Goal: Information Seeking & Learning: Compare options

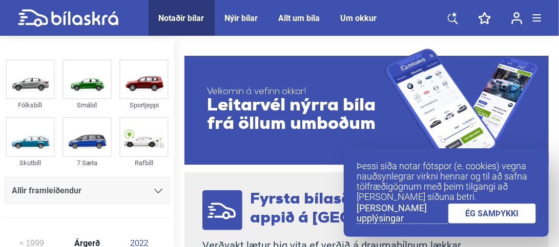
click at [478, 217] on link "ÉG SAMÞYKKI" at bounding box center [492, 214] width 88 height 20
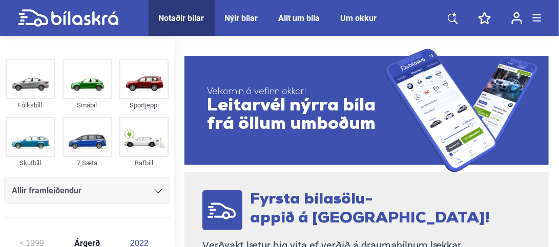
click at [453, 18] on icon at bounding box center [453, 18] width 10 height 13
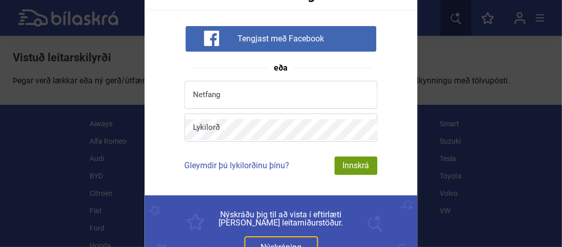
click at [490, 140] on div "Innskráning Tengjast með Facebook eða Netfang Lykilorð Gleymdir þú lykilorðinu …" at bounding box center [281, 123] width 562 height 247
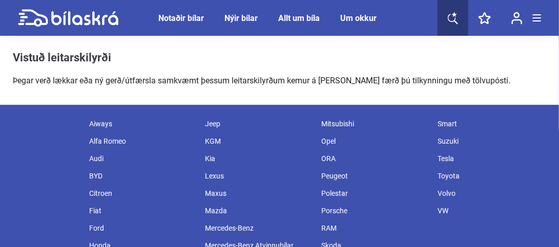
click at [179, 13] on div "Notaðir bílar" at bounding box center [182, 18] width 46 height 10
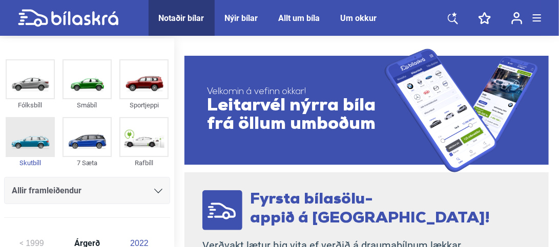
click at [23, 129] on img at bounding box center [30, 137] width 47 height 38
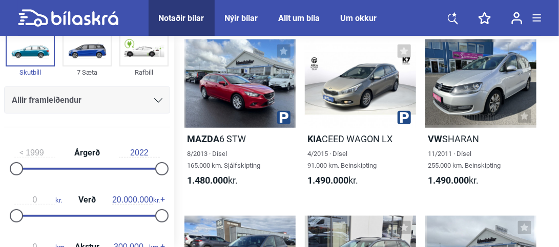
scroll to position [102, 0]
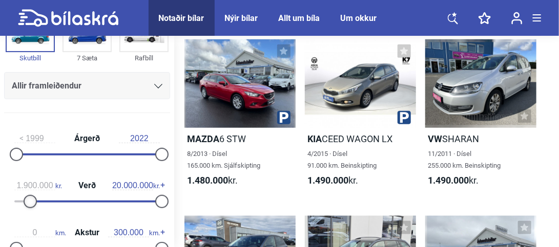
type input "2.000.000"
drag, startPoint x: 18, startPoint y: 197, endPoint x: 32, endPoint y: 201, distance: 14.9
click at [32, 201] on div at bounding box center [30, 201] width 13 height 13
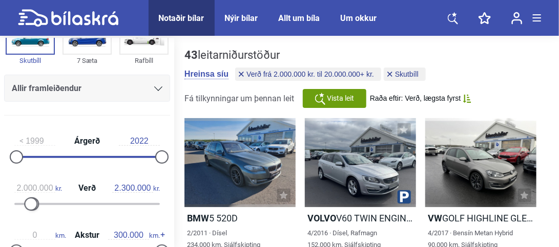
type input "2.500.000"
drag, startPoint x: 160, startPoint y: 204, endPoint x: 36, endPoint y: 206, distance: 123.9
click at [36, 205] on div at bounding box center [86, 204] width 145 height 2
click at [222, 171] on div at bounding box center [239, 162] width 111 height 89
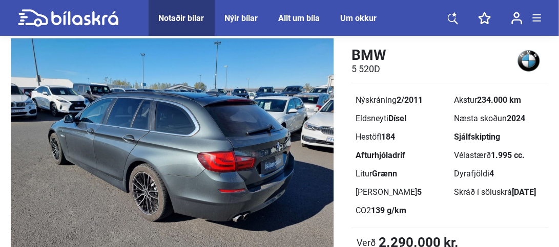
scroll to position [102, 0]
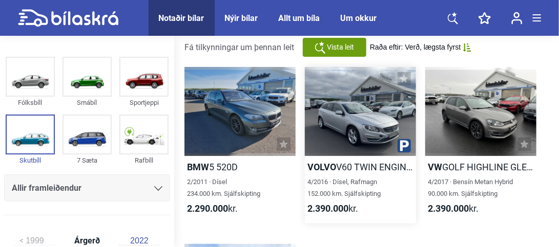
click at [341, 126] on div at bounding box center [360, 111] width 111 height 89
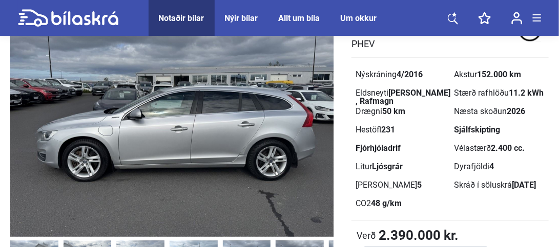
scroll to position [51, 0]
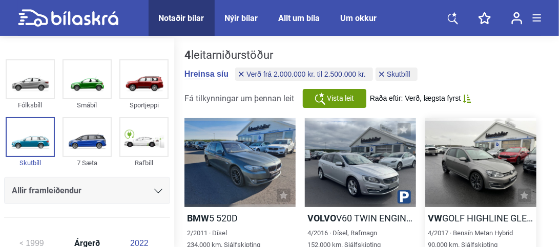
click at [469, 162] on div at bounding box center [480, 162] width 111 height 89
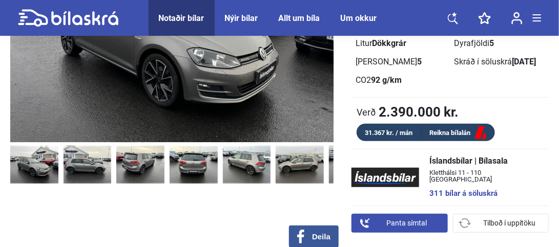
scroll to position [205, 0]
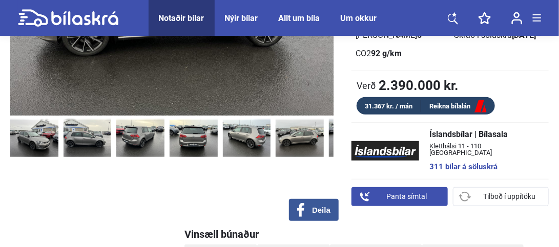
click at [298, 145] on img at bounding box center [300, 138] width 48 height 38
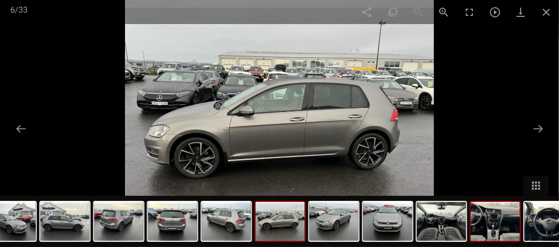
click at [497, 232] on img at bounding box center [495, 221] width 49 height 39
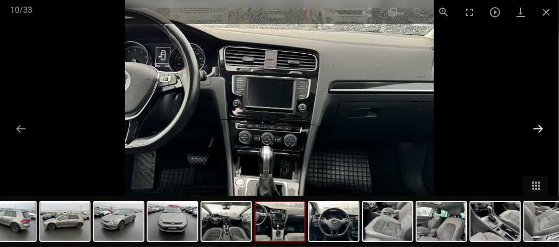
click at [542, 129] on button at bounding box center [538, 129] width 22 height 20
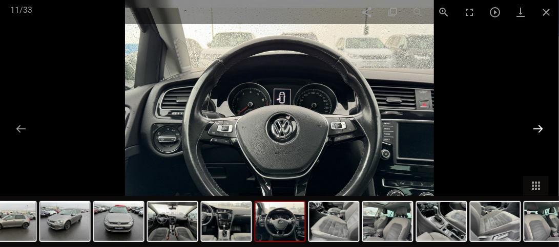
click at [542, 129] on button at bounding box center [538, 129] width 22 height 20
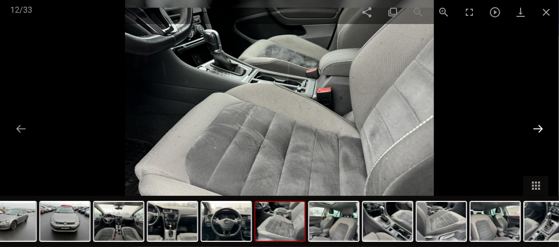
click at [542, 129] on button at bounding box center [538, 129] width 22 height 20
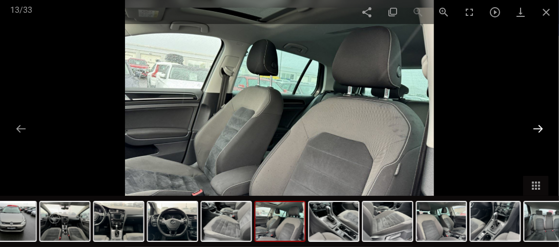
click at [542, 129] on button at bounding box center [538, 129] width 22 height 20
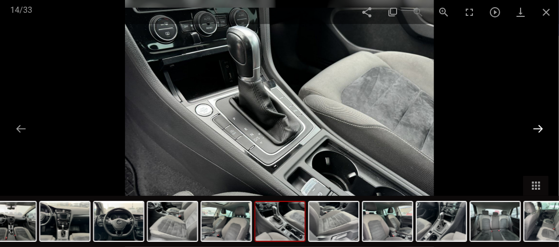
click at [542, 129] on button at bounding box center [538, 129] width 22 height 20
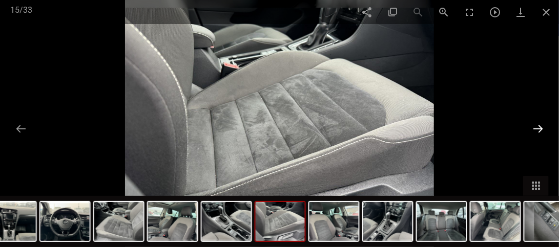
click at [542, 129] on button at bounding box center [538, 129] width 22 height 20
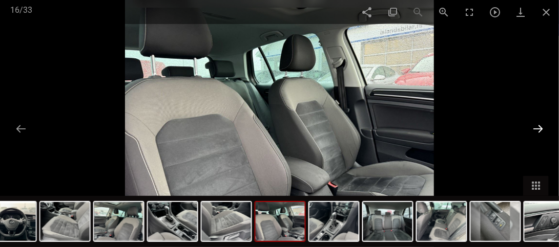
click at [542, 129] on button at bounding box center [538, 129] width 22 height 20
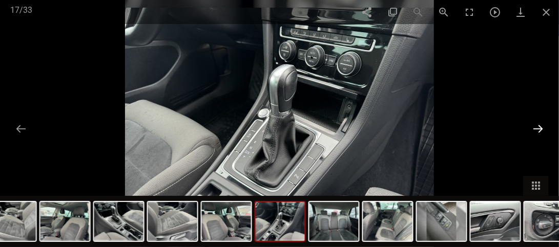
click at [542, 129] on button at bounding box center [538, 129] width 22 height 20
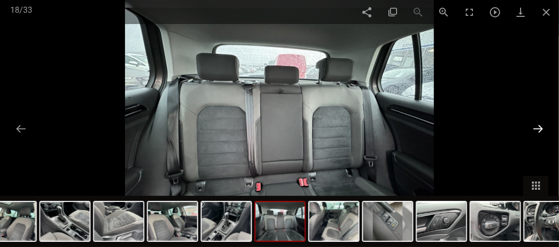
click at [542, 129] on button at bounding box center [538, 129] width 22 height 20
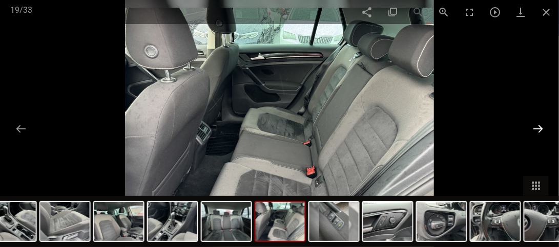
click at [542, 129] on button at bounding box center [538, 129] width 22 height 20
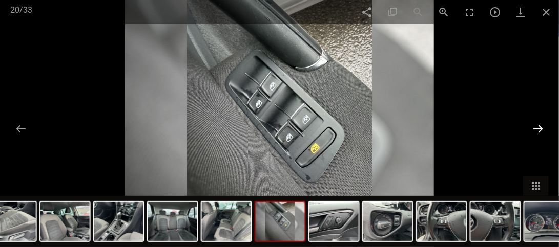
click at [542, 129] on button at bounding box center [538, 129] width 22 height 20
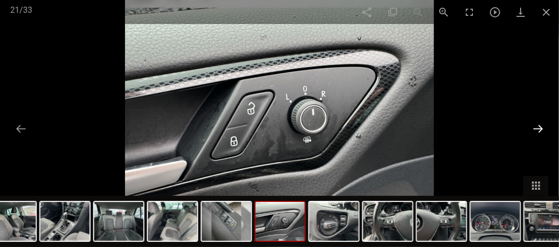
click at [542, 129] on button at bounding box center [538, 129] width 22 height 20
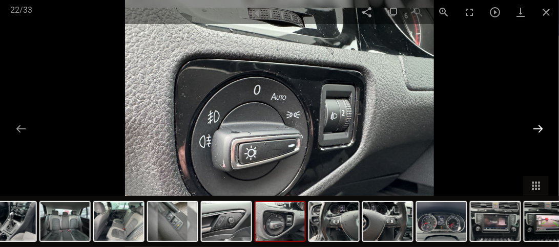
click at [542, 129] on button at bounding box center [538, 129] width 22 height 20
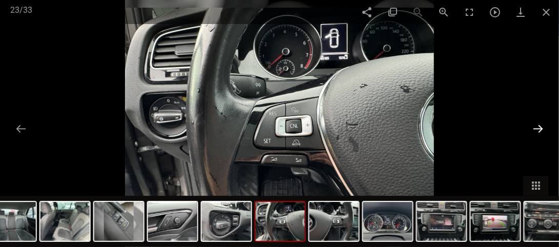
click at [542, 129] on button at bounding box center [538, 129] width 22 height 20
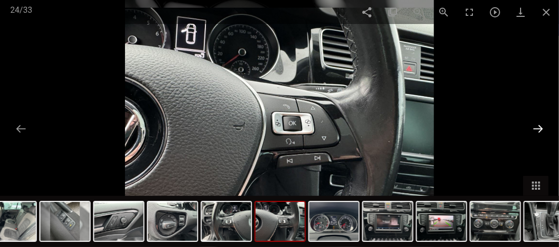
click at [542, 129] on button at bounding box center [538, 129] width 22 height 20
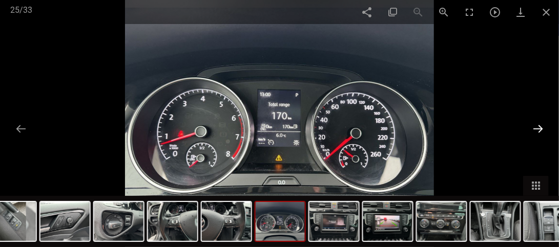
click at [542, 129] on button at bounding box center [538, 129] width 22 height 20
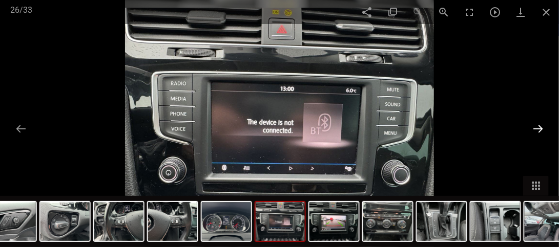
click at [542, 129] on button at bounding box center [538, 129] width 22 height 20
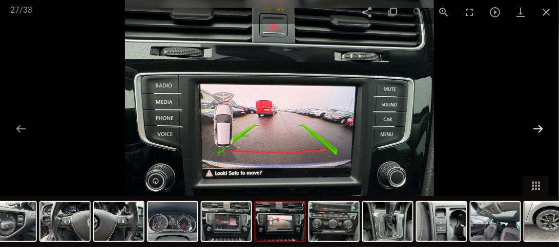
click at [539, 130] on button at bounding box center [538, 129] width 22 height 20
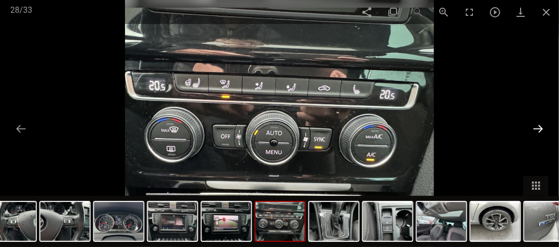
click at [539, 130] on button at bounding box center [538, 129] width 22 height 20
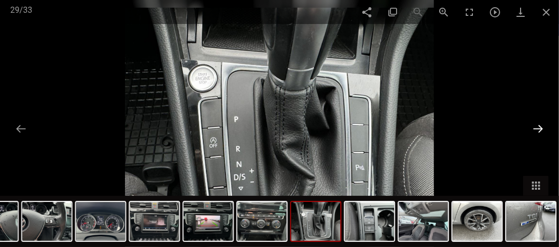
click at [539, 130] on button at bounding box center [538, 129] width 22 height 20
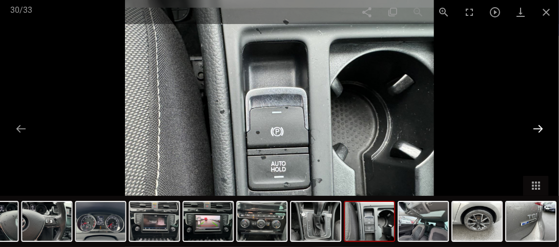
click at [539, 130] on button at bounding box center [538, 129] width 22 height 20
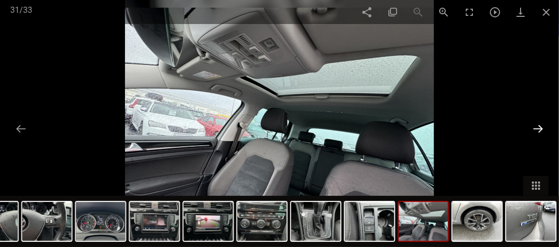
click at [539, 130] on button at bounding box center [538, 129] width 22 height 20
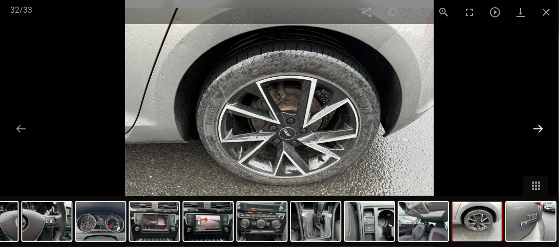
click at [539, 130] on button at bounding box center [538, 129] width 22 height 20
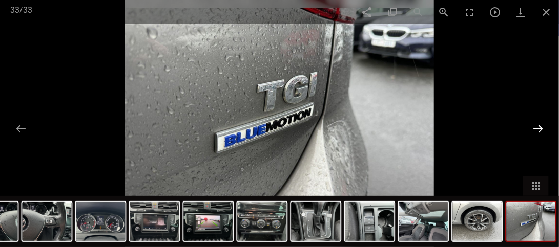
click at [537, 132] on button at bounding box center [538, 129] width 22 height 20
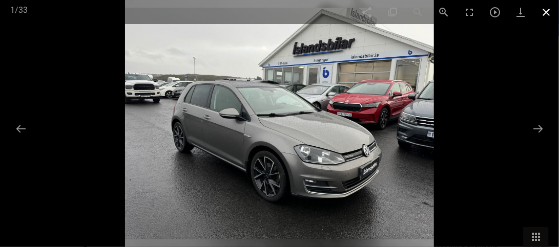
click at [543, 16] on span at bounding box center [546, 12] width 26 height 24
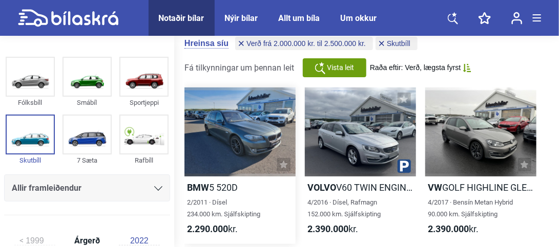
scroll to position [51, 0]
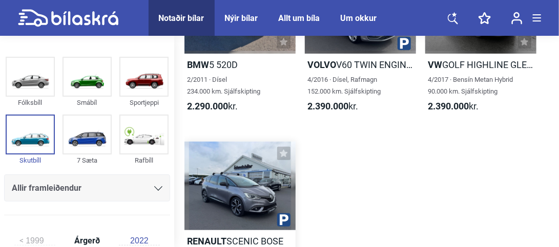
click at [223, 186] on div at bounding box center [239, 186] width 111 height 89
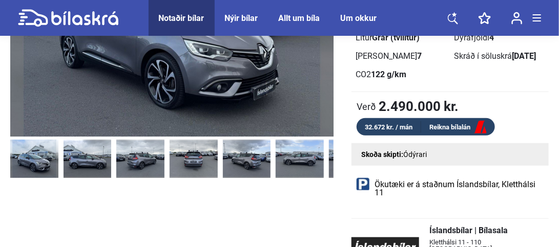
scroll to position [205, 0]
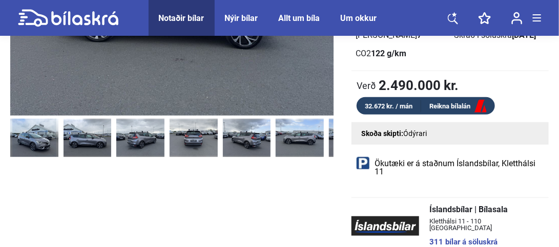
click at [318, 140] on img at bounding box center [300, 138] width 48 height 38
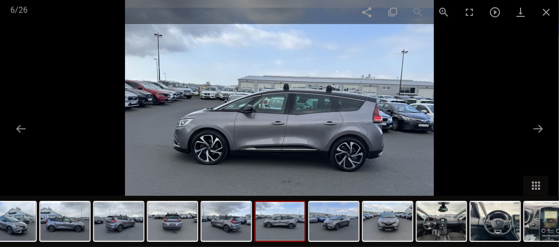
scroll to position [307, 0]
click at [541, 132] on button at bounding box center [538, 129] width 22 height 20
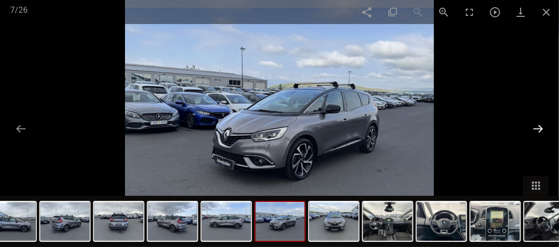
click at [541, 132] on button at bounding box center [538, 129] width 22 height 20
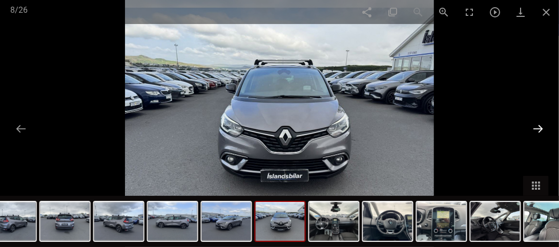
click at [541, 132] on button at bounding box center [538, 129] width 22 height 20
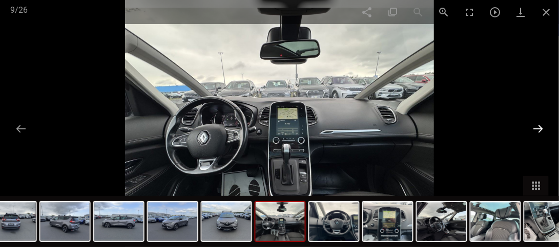
click at [541, 131] on button at bounding box center [538, 129] width 22 height 20
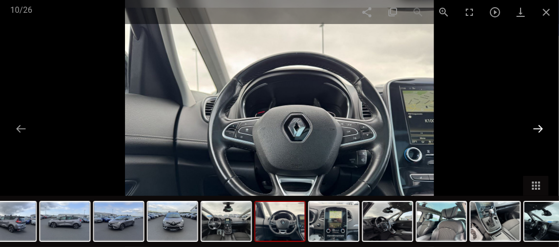
click at [541, 132] on button at bounding box center [538, 129] width 22 height 20
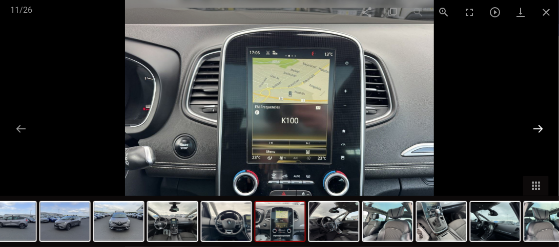
click at [541, 132] on button at bounding box center [538, 129] width 22 height 20
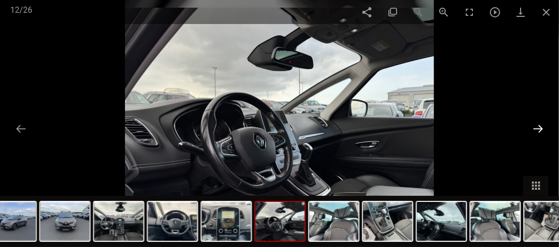
click at [541, 132] on button at bounding box center [538, 129] width 22 height 20
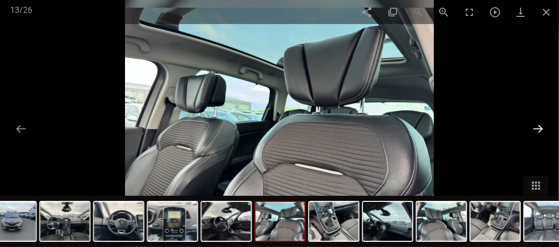
click at [541, 132] on button at bounding box center [538, 129] width 22 height 20
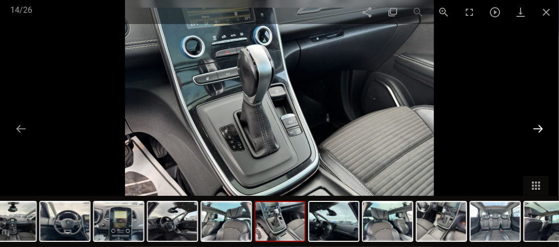
click at [541, 132] on button at bounding box center [538, 129] width 22 height 20
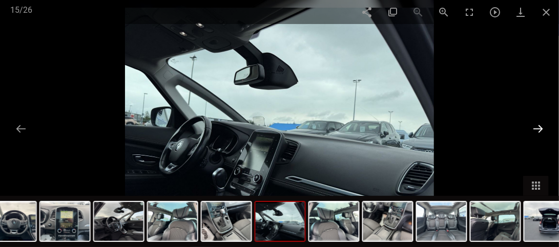
click at [541, 132] on button at bounding box center [538, 129] width 22 height 20
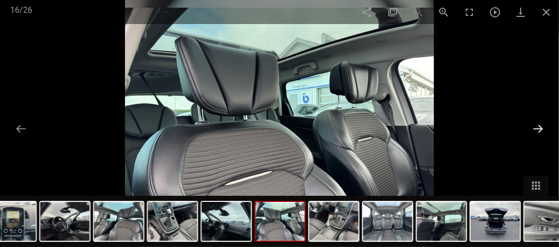
click at [541, 132] on button at bounding box center [538, 129] width 22 height 20
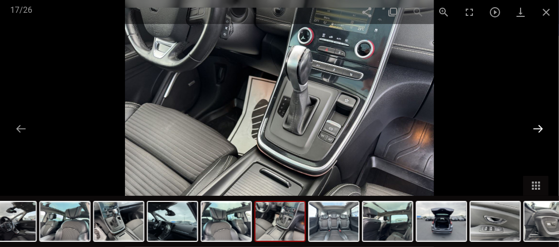
click at [541, 132] on button at bounding box center [538, 129] width 22 height 20
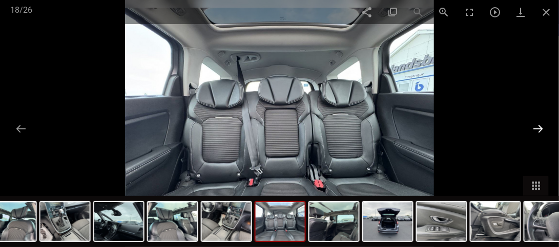
click at [541, 132] on button at bounding box center [538, 129] width 22 height 20
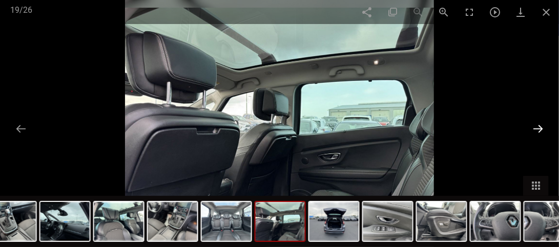
click at [541, 132] on button at bounding box center [538, 129] width 22 height 20
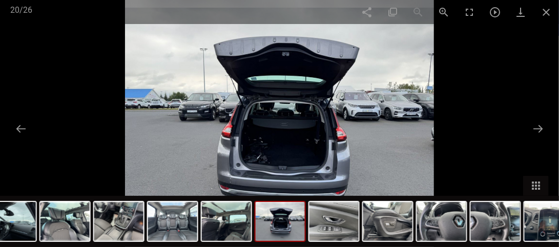
drag, startPoint x: 336, startPoint y: 156, endPoint x: 338, endPoint y: 146, distance: 10.4
click at [338, 146] on img at bounding box center [279, 123] width 309 height 247
drag, startPoint x: 338, startPoint y: 149, endPoint x: 339, endPoint y: 129, distance: 20.5
click at [339, 129] on img at bounding box center [279, 123] width 309 height 247
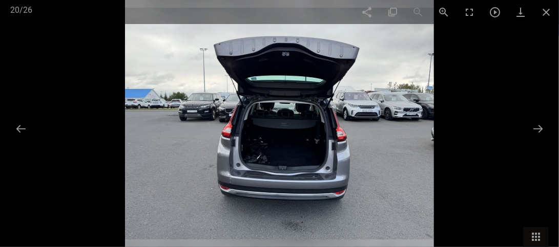
scroll to position [154, 0]
type input "20.000.000"
type input "0"
click at [546, 14] on span at bounding box center [546, 12] width 26 height 24
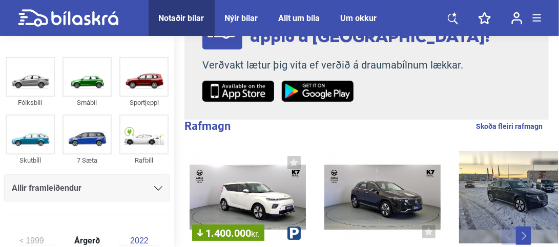
scroll to position [205, 0]
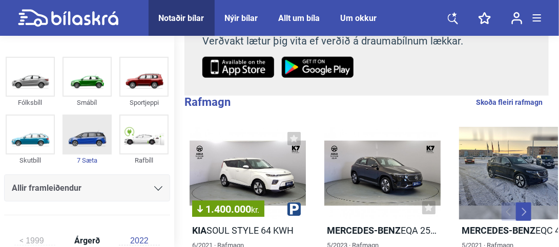
click at [75, 134] on img at bounding box center [87, 135] width 47 height 38
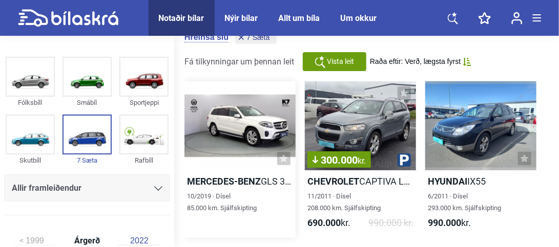
scroll to position [51, 0]
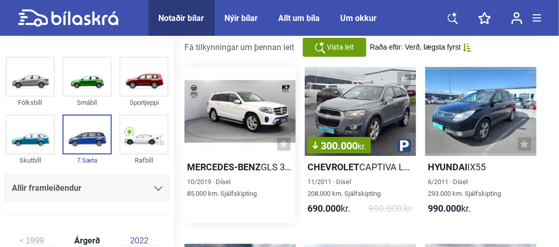
click at [222, 128] on div at bounding box center [239, 111] width 111 height 89
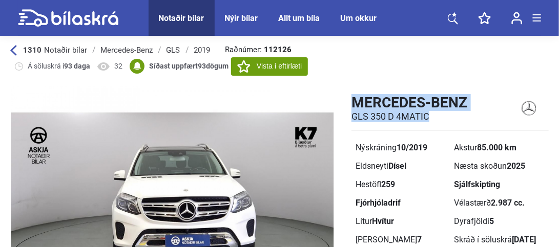
drag, startPoint x: 354, startPoint y: 104, endPoint x: 429, endPoint y: 120, distance: 76.4
click at [429, 120] on div "Mercedes-Benz GLS 350 D 4MATIC" at bounding box center [409, 108] width 116 height 28
copy div "Mercedes-Benz GLS 350 D 4MATIC"
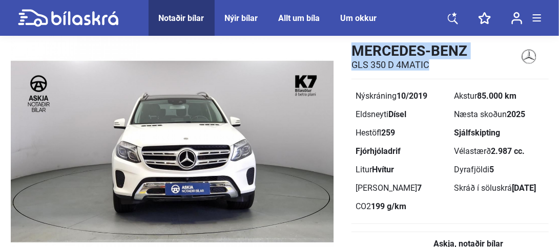
scroll to position [51, 0]
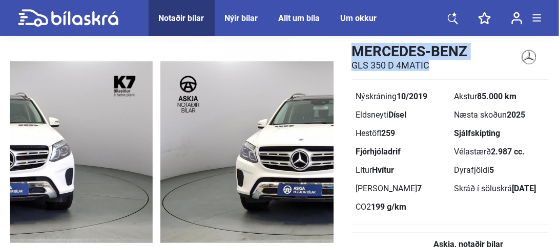
drag, startPoint x: 283, startPoint y: 145, endPoint x: 8, endPoint y: 135, distance: 274.7
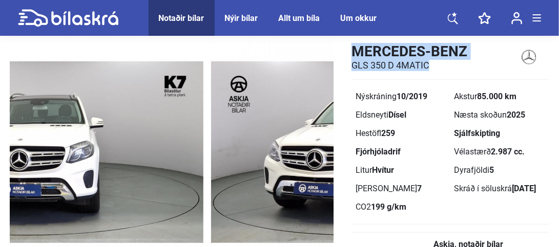
drag, startPoint x: 216, startPoint y: 171, endPoint x: 40, endPoint y: 130, distance: 180.4
click at [65, 135] on img at bounding box center [41, 152] width 323 height 235
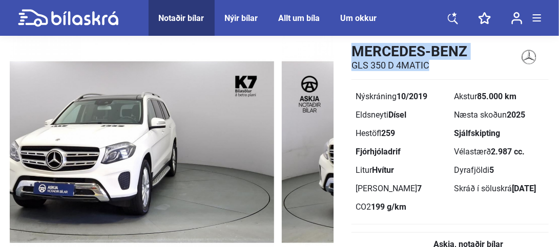
drag, startPoint x: 204, startPoint y: 168, endPoint x: 41, endPoint y: 130, distance: 166.8
click at [108, 146] on img at bounding box center [112, 152] width 323 height 235
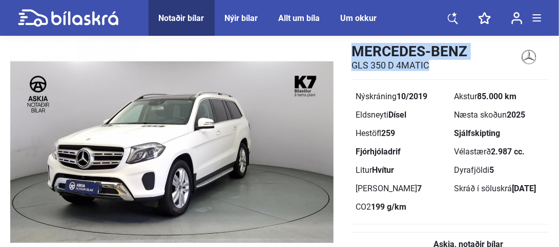
drag, startPoint x: 259, startPoint y: 155, endPoint x: 114, endPoint y: 122, distance: 148.2
click at [162, 134] on img at bounding box center [171, 152] width 323 height 235
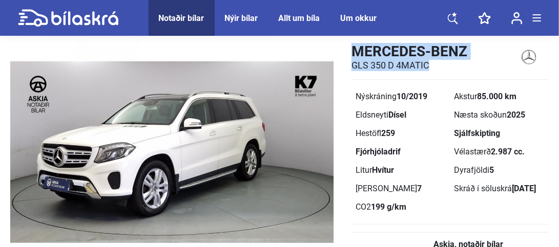
drag, startPoint x: 194, startPoint y: 168, endPoint x: 33, endPoint y: 136, distance: 164.0
click at [82, 148] on img at bounding box center [171, 152] width 323 height 235
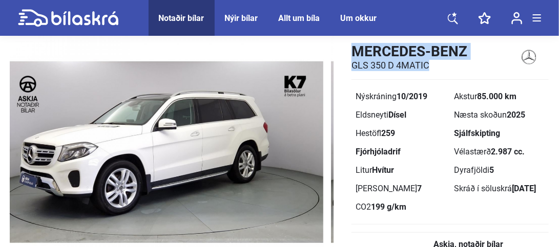
drag, startPoint x: 279, startPoint y: 138, endPoint x: 0, endPoint y: 120, distance: 279.7
click at [110, 128] on img at bounding box center [161, 152] width 323 height 235
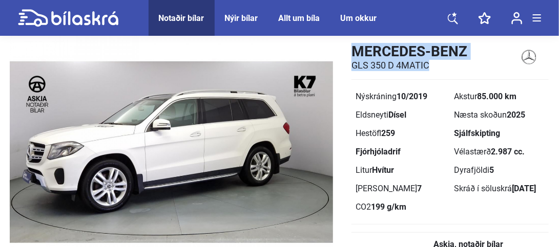
drag, startPoint x: 258, startPoint y: 156, endPoint x: 0, endPoint y: 130, distance: 259.0
click at [46, 136] on img at bounding box center [170, 152] width 323 height 235
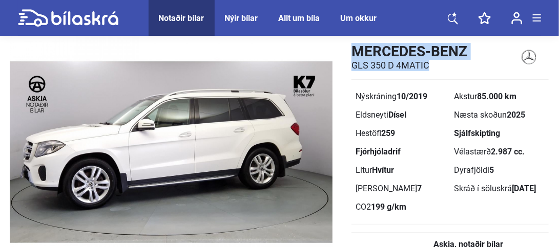
drag, startPoint x: 221, startPoint y: 183, endPoint x: 0, endPoint y: 185, distance: 221.2
click at [99, 183] on img at bounding box center [170, 152] width 323 height 235
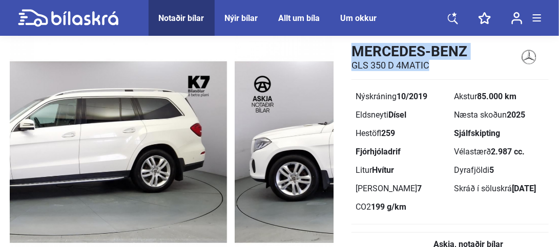
drag, startPoint x: 174, startPoint y: 192, endPoint x: 0, endPoint y: 210, distance: 175.1
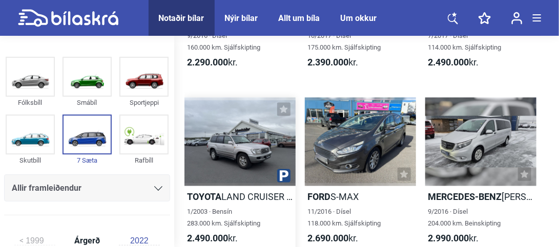
scroll to position [615, 0]
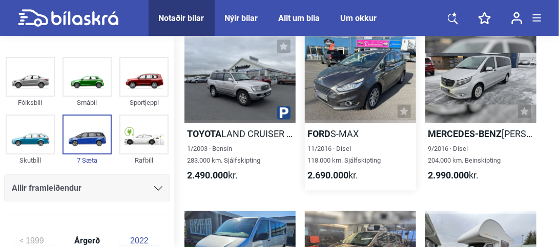
click at [332, 97] on div at bounding box center [360, 79] width 111 height 89
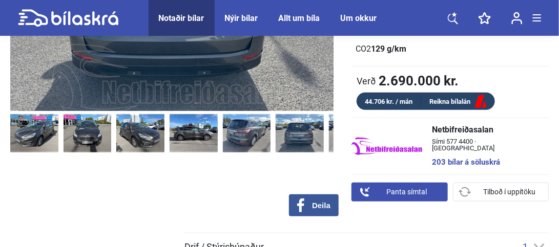
scroll to position [154, 0]
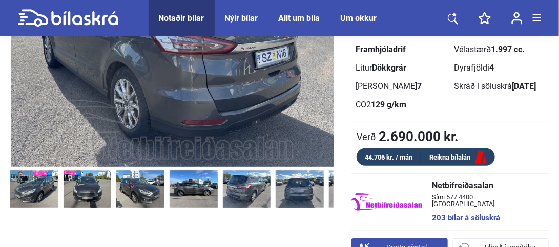
click at [330, 189] on img at bounding box center [353, 189] width 48 height 38
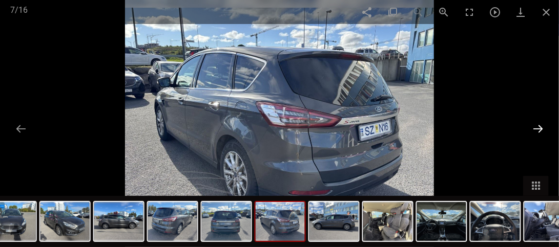
click at [545, 131] on button at bounding box center [538, 129] width 22 height 20
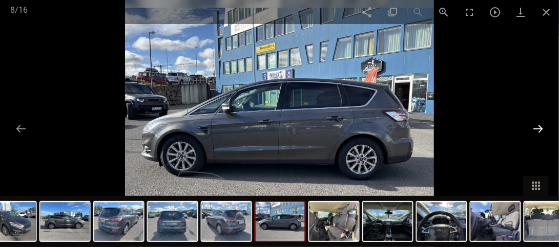
click at [545, 131] on button at bounding box center [538, 129] width 22 height 20
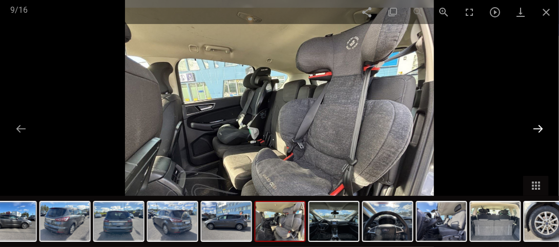
click at [545, 131] on button at bounding box center [538, 129] width 22 height 20
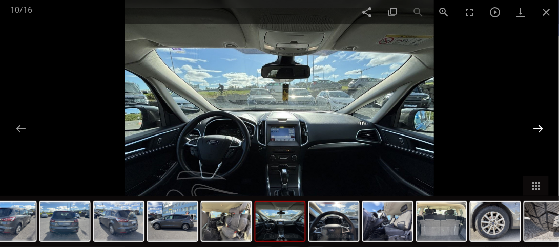
click at [545, 131] on button at bounding box center [538, 129] width 22 height 20
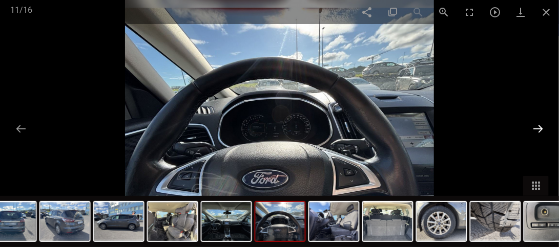
click at [545, 131] on button at bounding box center [538, 129] width 22 height 20
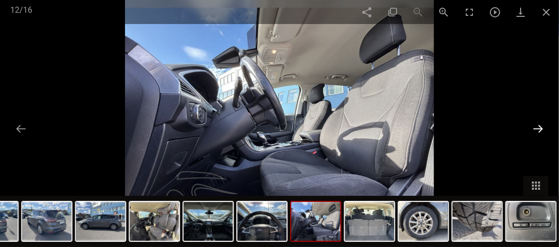
click at [545, 131] on button at bounding box center [538, 129] width 22 height 20
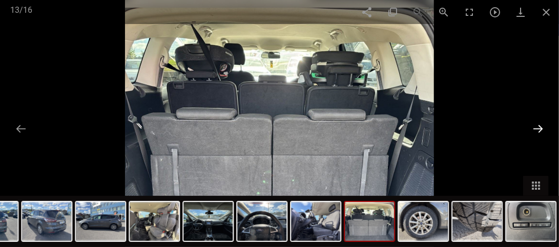
click at [545, 131] on button at bounding box center [538, 129] width 22 height 20
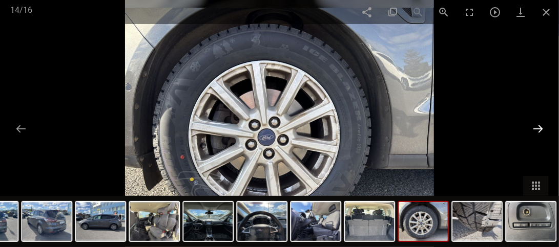
click at [545, 131] on button at bounding box center [538, 129] width 22 height 20
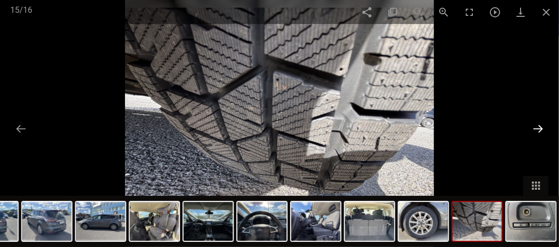
click at [545, 131] on button at bounding box center [538, 129] width 22 height 20
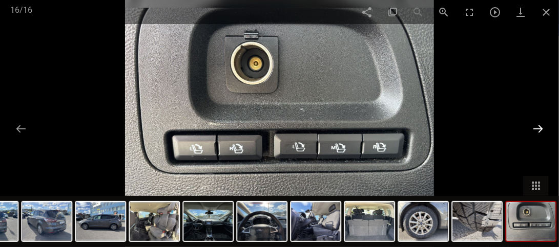
click at [545, 131] on button at bounding box center [538, 129] width 22 height 20
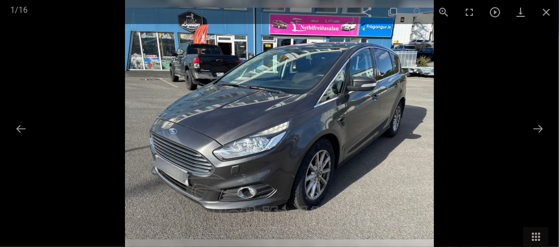
scroll to position [615, 0]
